Goal: Task Accomplishment & Management: Manage account settings

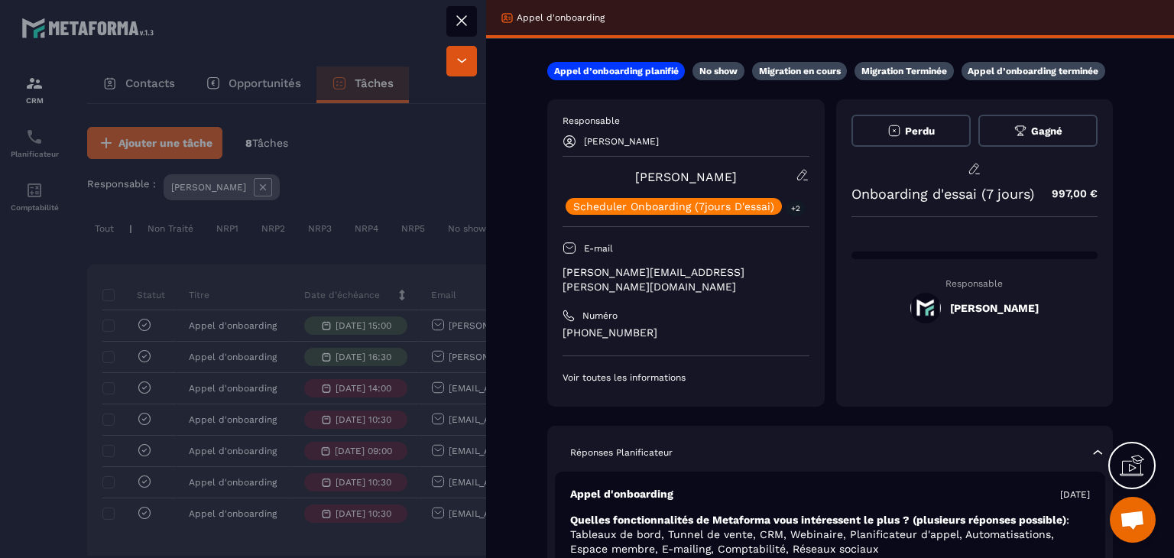
scroll to position [535, 0]
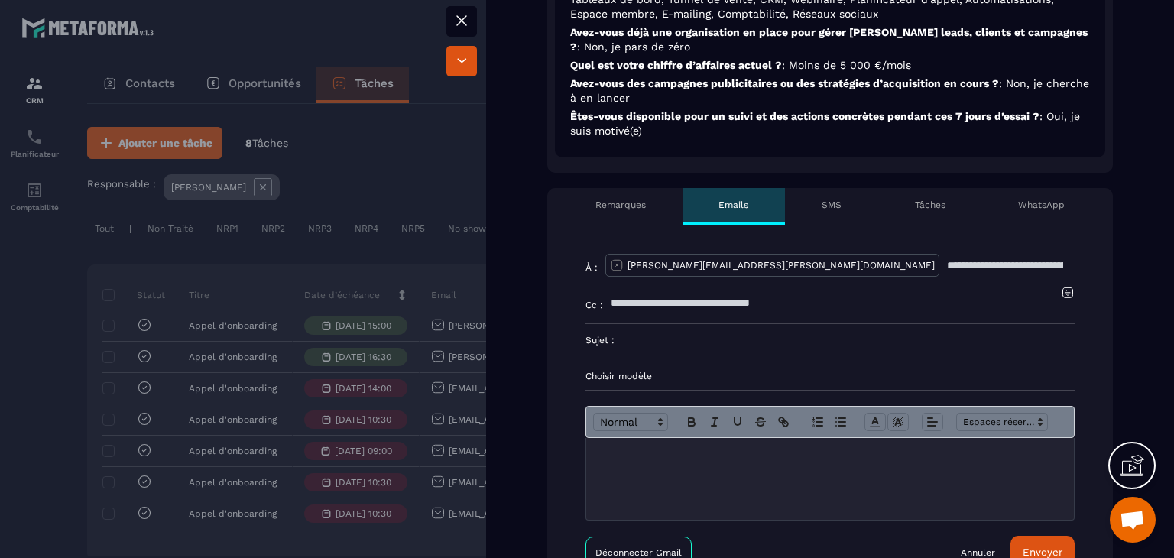
click at [471, 19] on button at bounding box center [461, 21] width 31 height 31
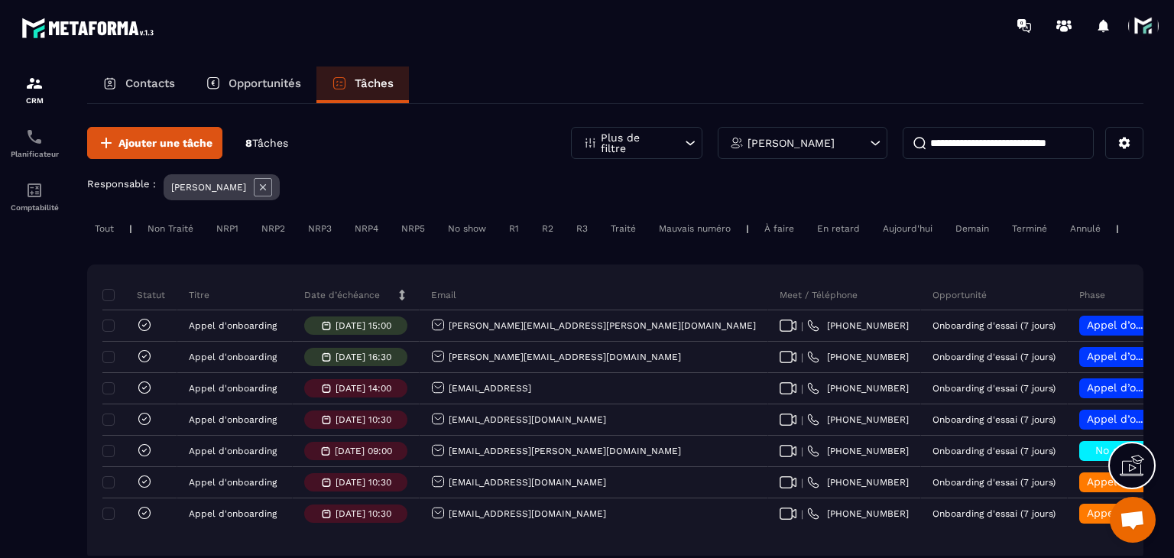
click at [933, 220] on div "Aujourd'hui" at bounding box center [907, 228] width 65 height 18
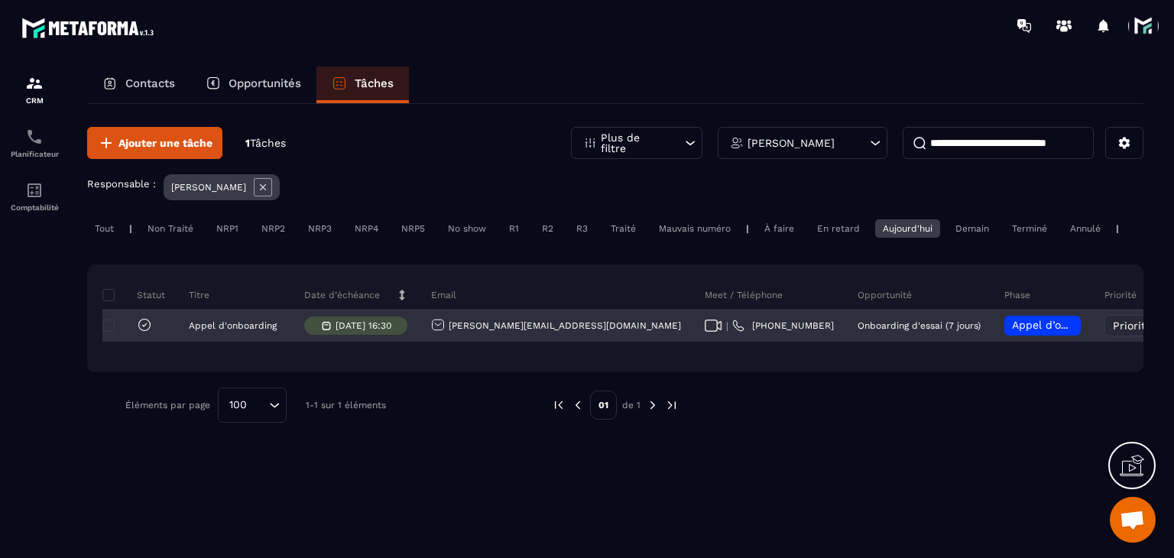
click at [501, 334] on div "[PERSON_NAME][EMAIL_ADDRESS][DOMAIN_NAME]" at bounding box center [556, 326] width 250 height 16
